Goal: Task Accomplishment & Management: Use online tool/utility

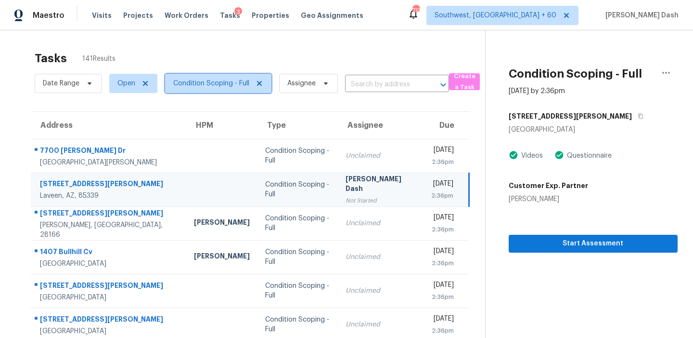
click at [223, 89] on span "Condition Scoping - Full" at bounding box center [218, 83] width 106 height 19
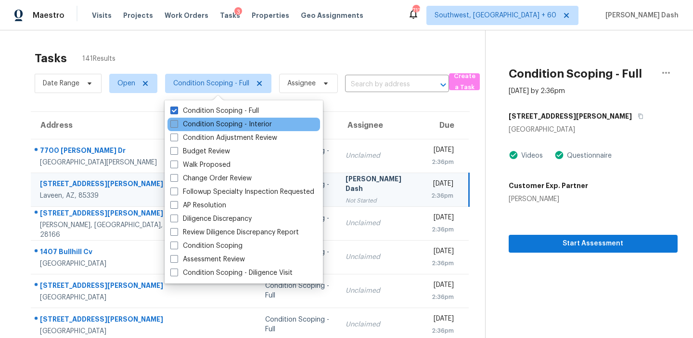
click at [216, 125] on label "Condition Scoping - Interior" at bounding box center [221, 124] width 102 height 10
click at [177, 125] on input "Condition Scoping - Interior" at bounding box center [173, 122] width 6 height 6
checkbox input "true"
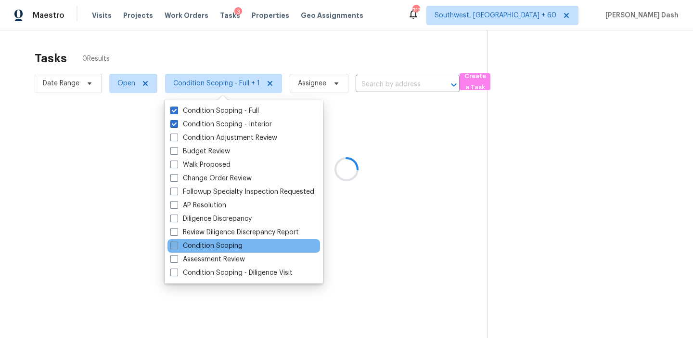
click at [227, 244] on label "Condition Scoping" at bounding box center [206, 246] width 72 height 10
click at [177, 244] on input "Condition Scoping" at bounding box center [173, 244] width 6 height 6
checkbox input "true"
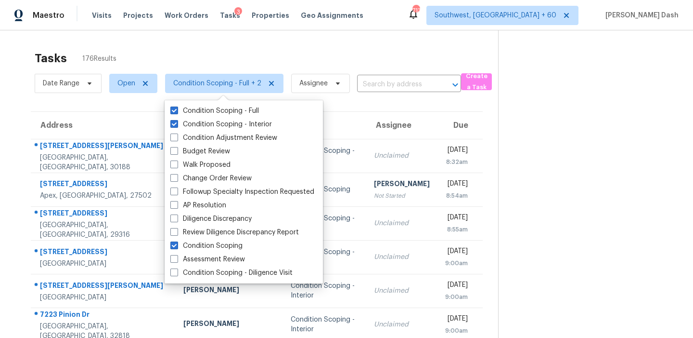
click at [190, 46] on div "Tasks 176 Results" at bounding box center [267, 58] width 464 height 25
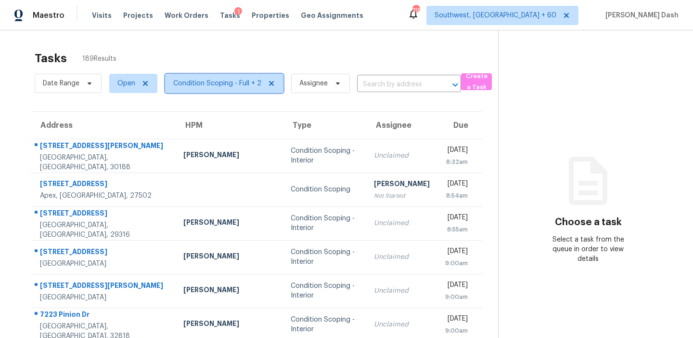
click at [241, 84] on span "Condition Scoping - Full + 2" at bounding box center [217, 83] width 88 height 10
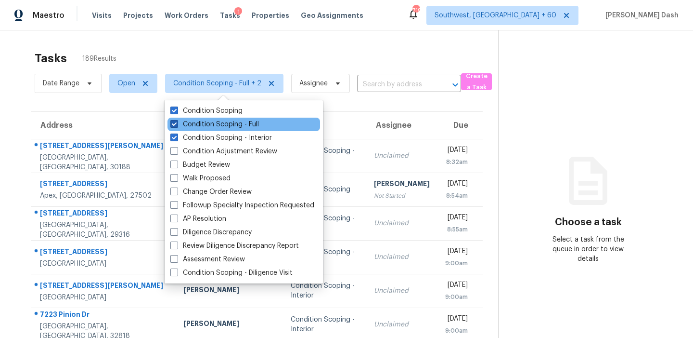
click at [236, 125] on label "Condition Scoping - Full" at bounding box center [214, 124] width 89 height 10
click at [177, 125] on input "Condition Scoping - Full" at bounding box center [173, 122] width 6 height 6
checkbox input "false"
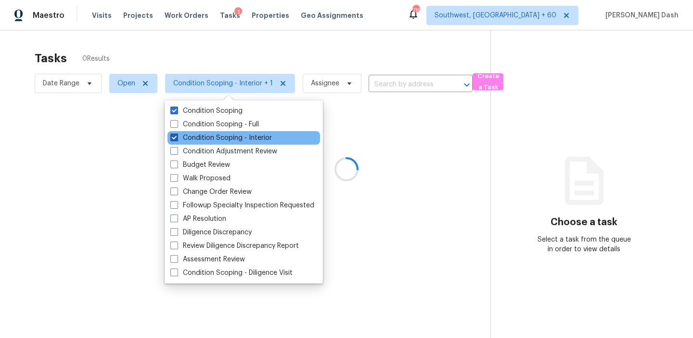
click at [236, 139] on label "Condition Scoping - Interior" at bounding box center [221, 138] width 102 height 10
click at [177, 139] on input "Condition Scoping - Interior" at bounding box center [173, 136] width 6 height 6
checkbox input "false"
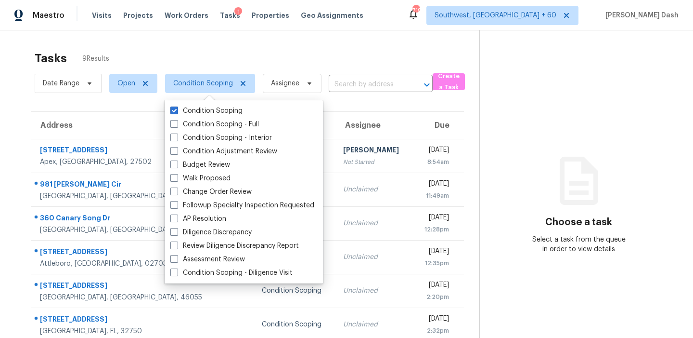
click at [288, 47] on div "Tasks 9 Results" at bounding box center [257, 58] width 445 height 25
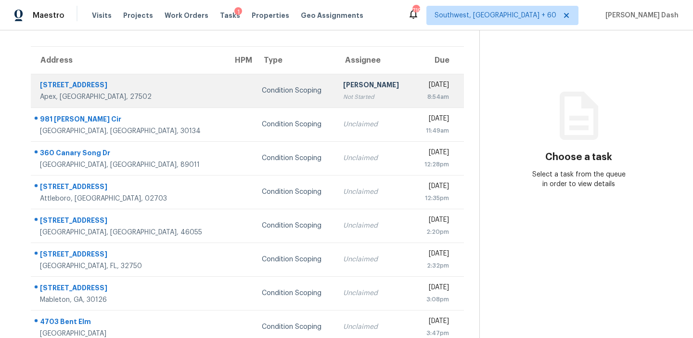
scroll to position [112, 0]
